Goal: Task Accomplishment & Management: Manage account settings

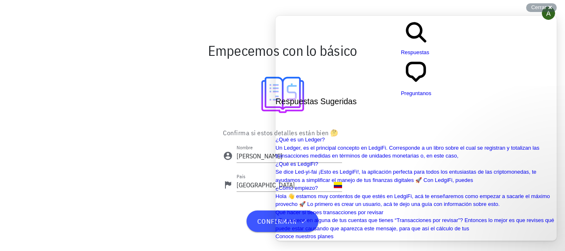
scroll to position [207, 0]
click at [141, 118] on div at bounding box center [283, 95] width 480 height 53
click at [258, 158] on input "[PERSON_NAME]" at bounding box center [289, 155] width 105 height 13
click at [170, 209] on div "Confirma si estos detalles están bien 🤔 Nombre Alexander País Colombia confirmar" at bounding box center [283, 183] width 490 height 114
drag, startPoint x: 538, startPoint y: 30, endPoint x: 507, endPoint y: 33, distance: 30.7
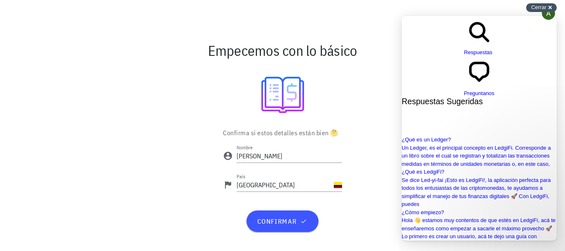
click at [549, 7] on div "Cerrar cross-small" at bounding box center [541, 7] width 31 height 9
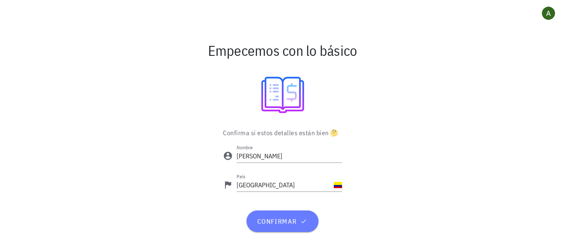
click at [275, 217] on span "confirmar" at bounding box center [282, 221] width 52 height 8
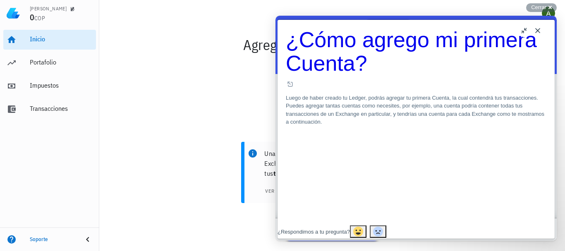
click at [535, 29] on button "Close" at bounding box center [537, 30] width 13 height 13
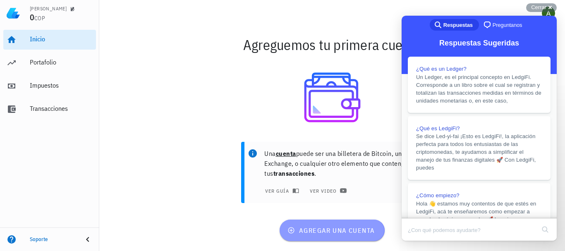
click at [345, 229] on span "agregar una cuenta" at bounding box center [332, 230] width 86 height 8
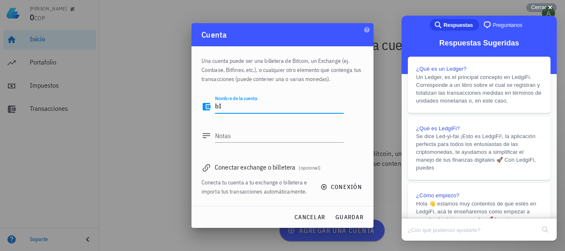
type textarea "b"
type textarea "B"
type textarea "Mis transacciones en Binance"
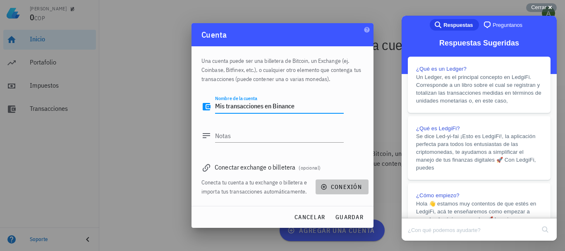
click at [332, 186] on span "conexión" at bounding box center [342, 186] width 40 height 7
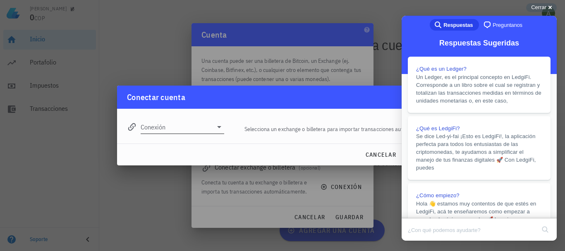
click at [211, 125] on input "Conexión" at bounding box center [177, 126] width 72 height 13
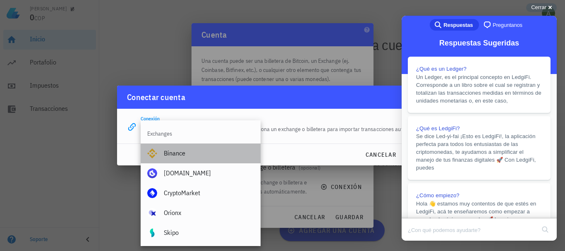
click at [209, 150] on div "Binance" at bounding box center [209, 153] width 90 height 8
type input "Binance"
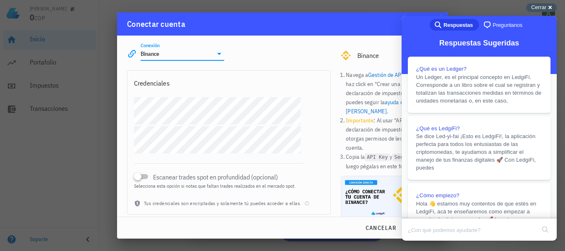
click at [545, 7] on span "Cerrar" at bounding box center [538, 7] width 15 height 6
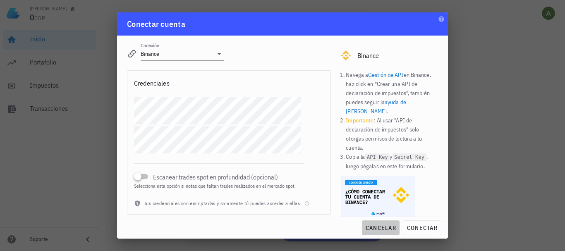
click at [389, 231] on span "cancelar" at bounding box center [380, 227] width 31 height 7
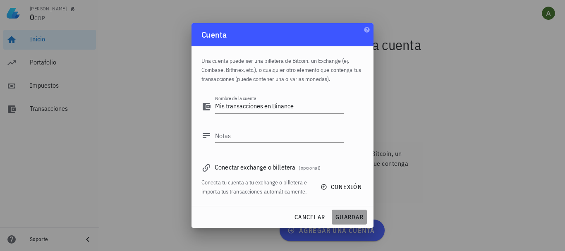
click at [345, 217] on span "guardar" at bounding box center [349, 216] width 29 height 7
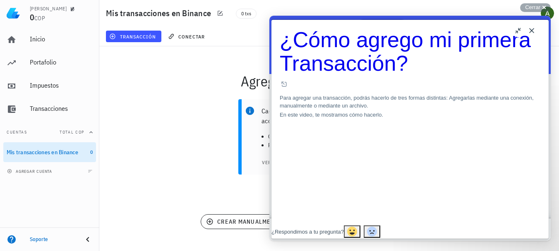
scroll to position [114, 0]
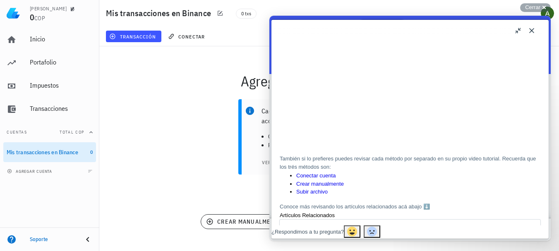
click at [530, 30] on button "Close" at bounding box center [531, 30] width 13 height 13
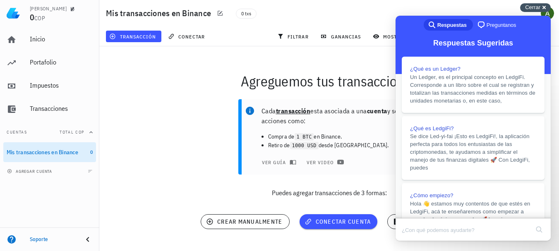
click at [536, 4] on span "Cerrar" at bounding box center [532, 7] width 15 height 6
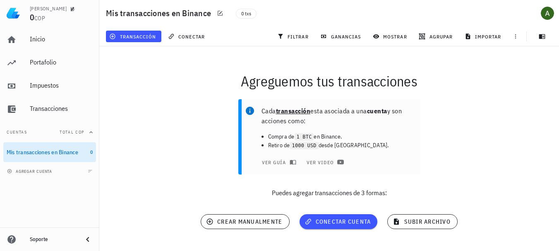
click at [460, 121] on div "Cada transacción esta asociada a una cuenta y son acciones como: Compra de 1 BT…" at bounding box center [328, 151] width 469 height 115
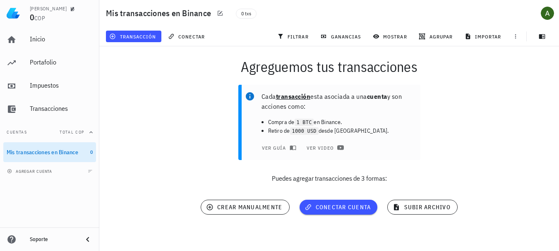
scroll to position [0, 0]
